Goal: Find specific page/section: Find specific page/section

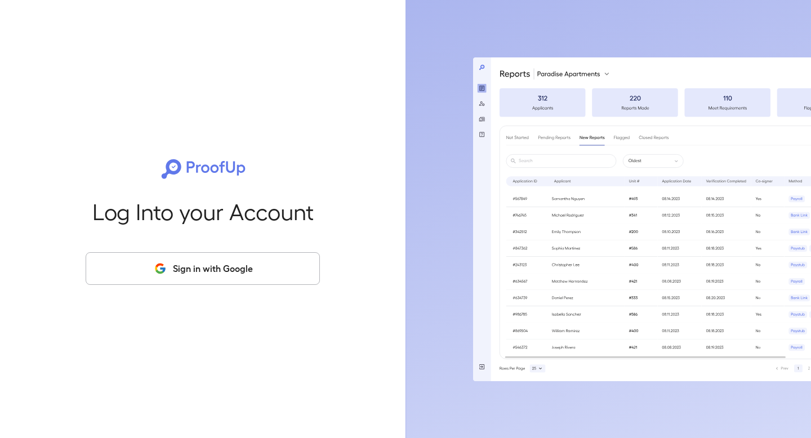
click at [296, 266] on button "Sign in with Google" at bounding box center [203, 268] width 234 height 33
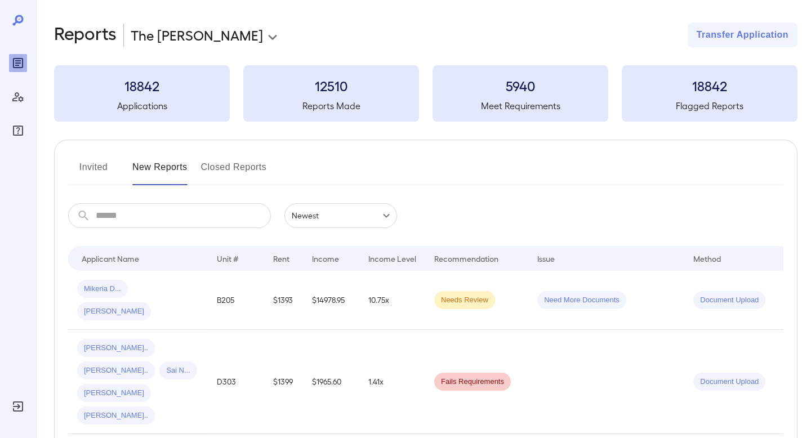
click at [108, 166] on button "Invited" at bounding box center [93, 171] width 51 height 27
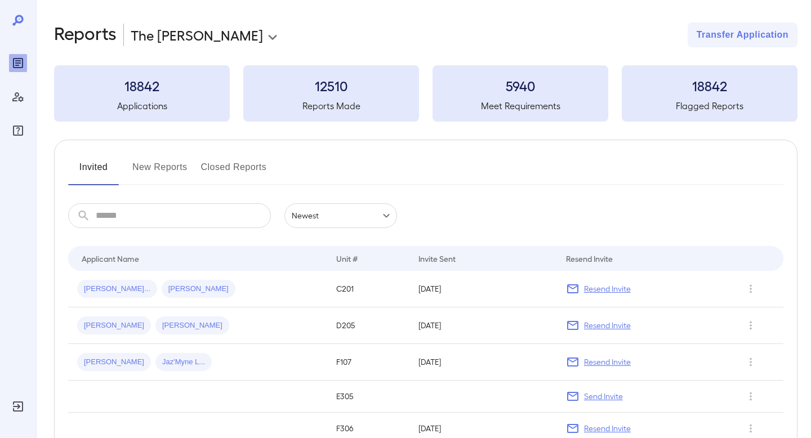
click at [139, 172] on button "New Reports" at bounding box center [159, 171] width 55 height 27
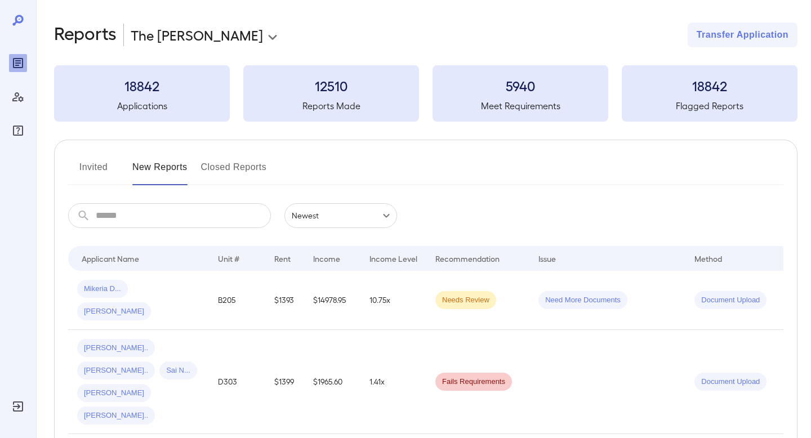
click at [99, 164] on button "Invited" at bounding box center [93, 171] width 51 height 27
